Goal: Find specific page/section

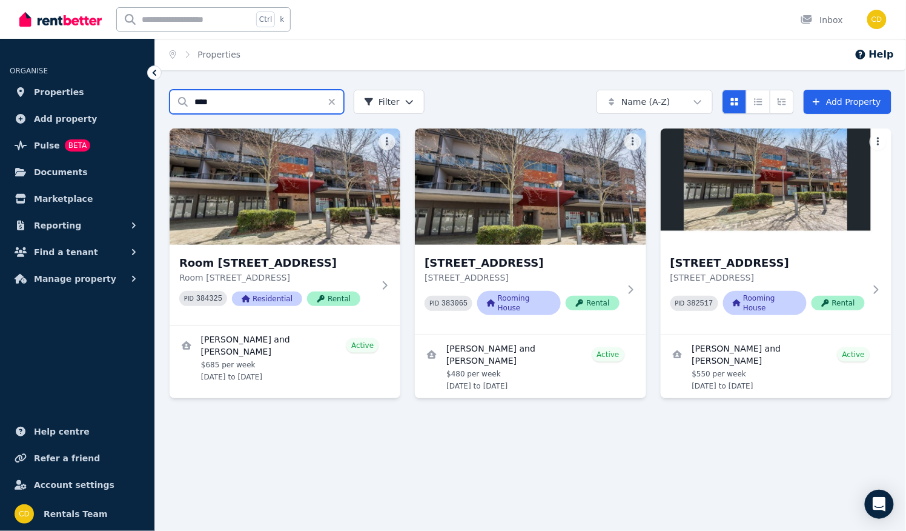
drag, startPoint x: 0, startPoint y: 0, endPoint x: 208, endPoint y: 95, distance: 228.5
click at [208, 95] on input "****" at bounding box center [257, 102] width 174 height 24
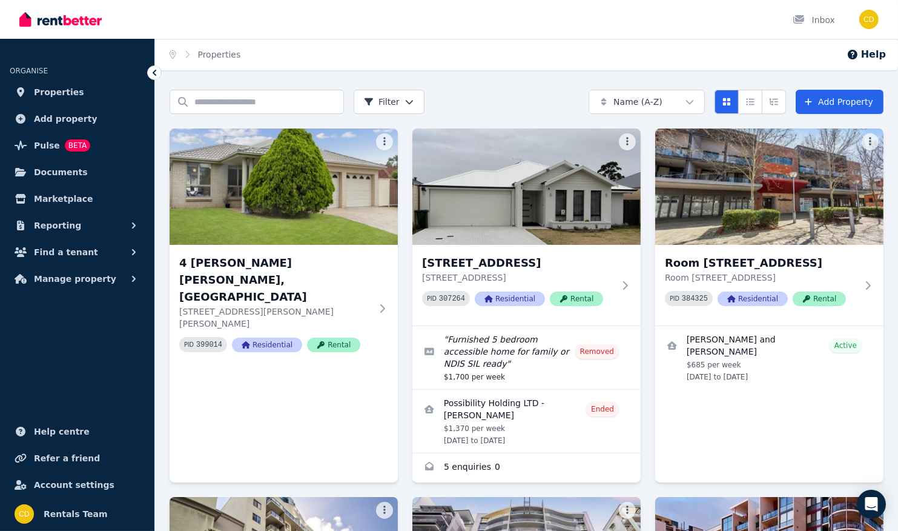
click at [45, 25] on img at bounding box center [60, 19] width 82 height 18
